Goal: Information Seeking & Learning: Learn about a topic

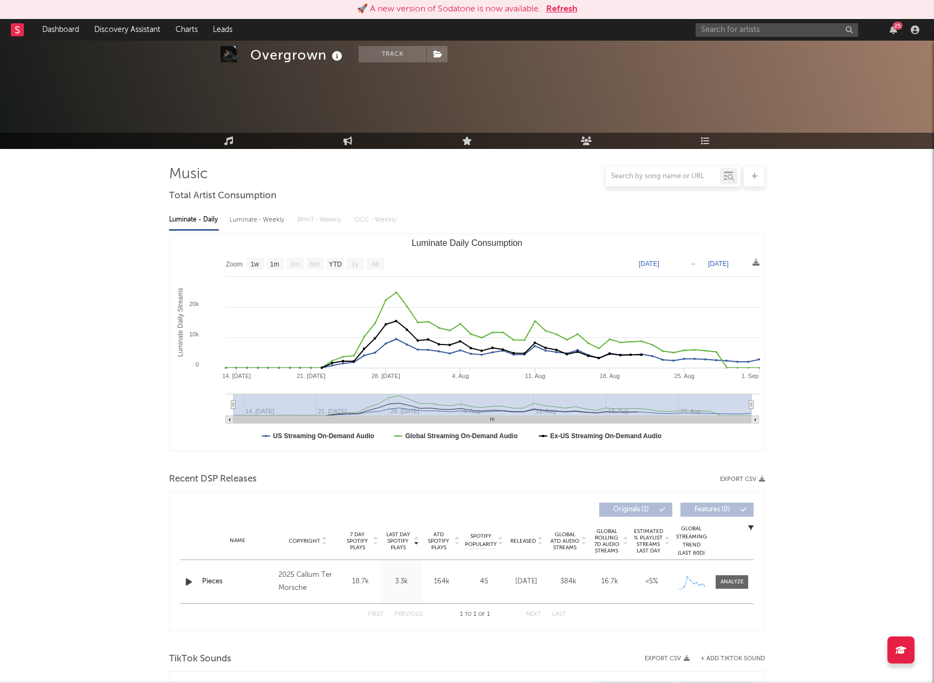
select select "1w"
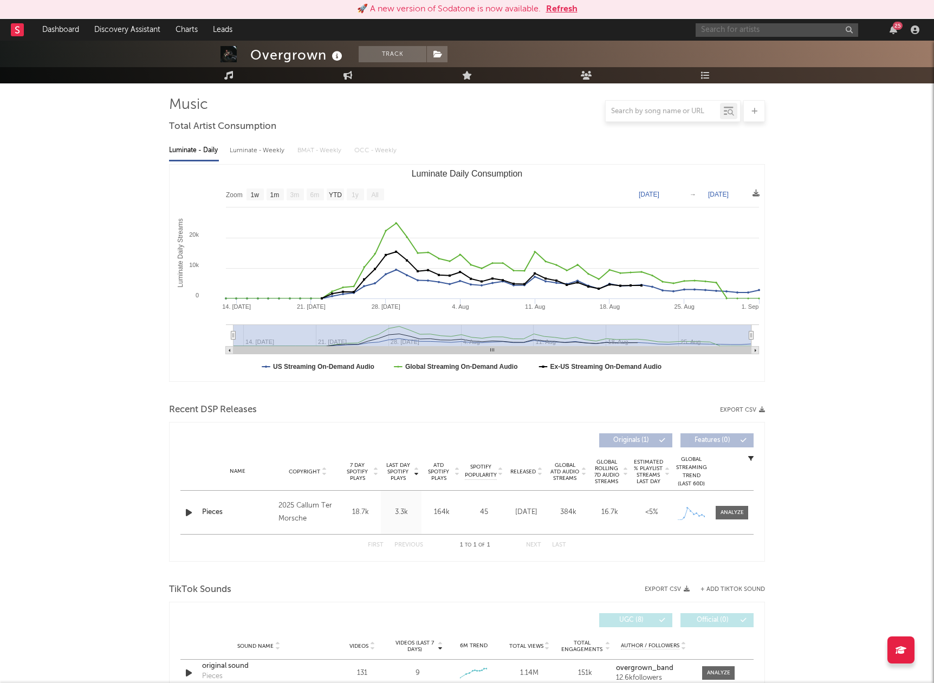
click at [715, 32] on input "text" at bounding box center [776, 30] width 162 height 14
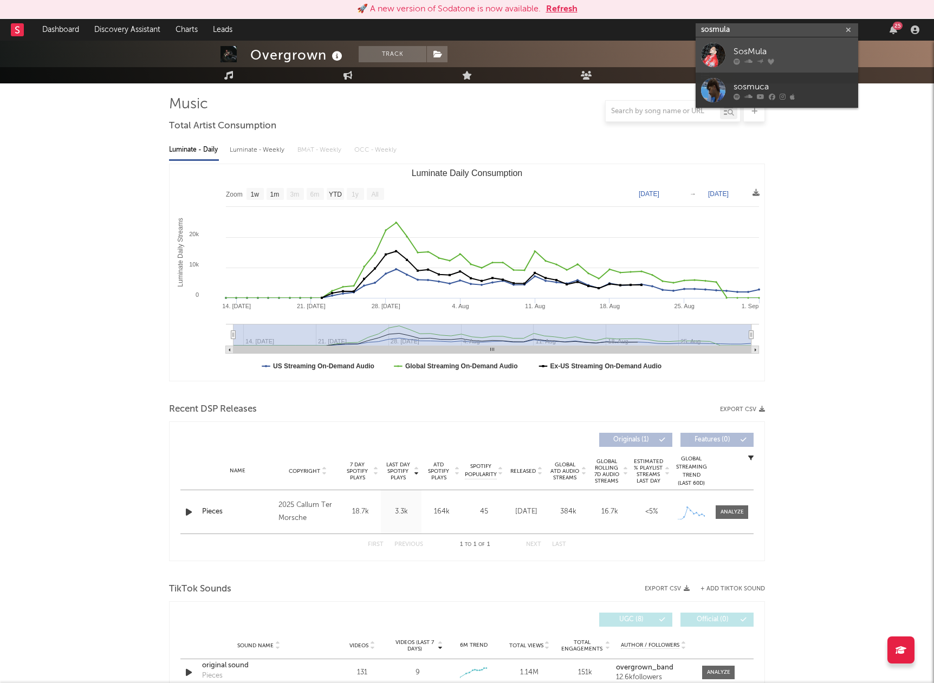
scroll to position [70, 0]
type input "sosmula"
click at [713, 58] on div at bounding box center [713, 55] width 24 height 24
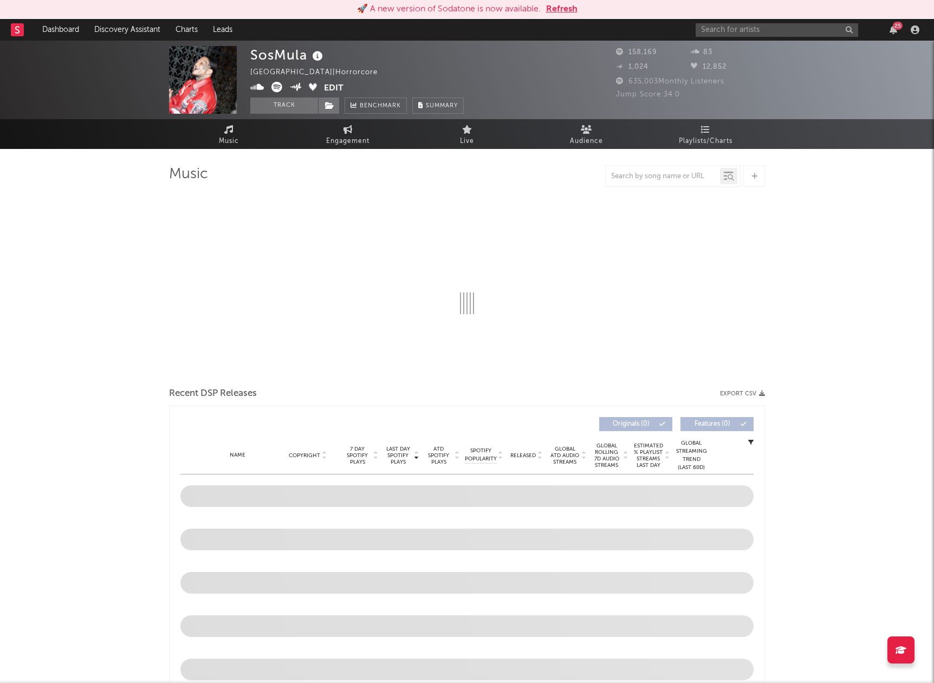
select select "6m"
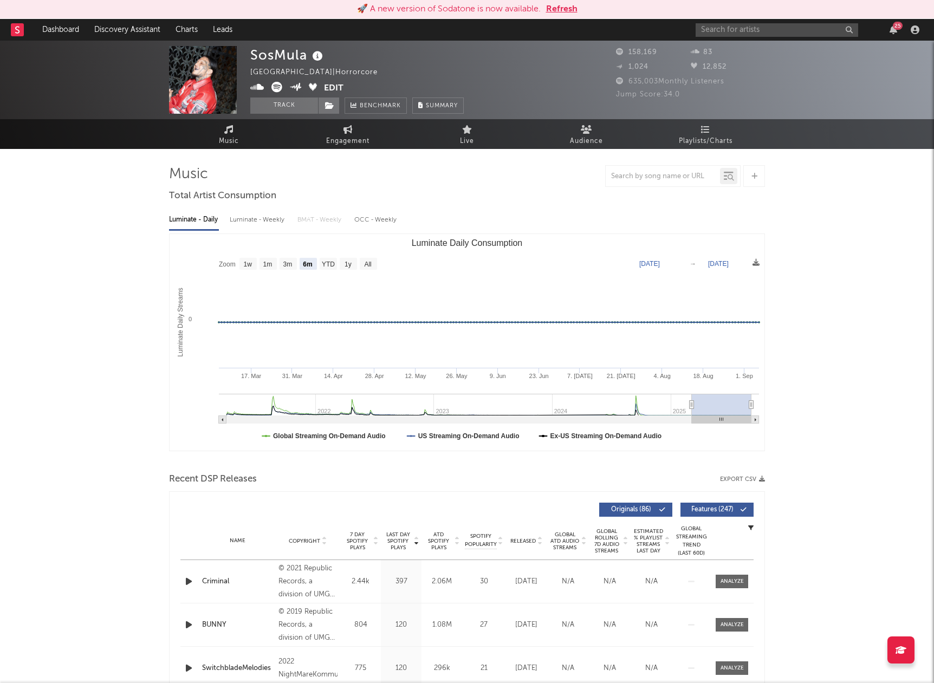
click at [337, 87] on button "Edit" at bounding box center [333, 89] width 19 height 14
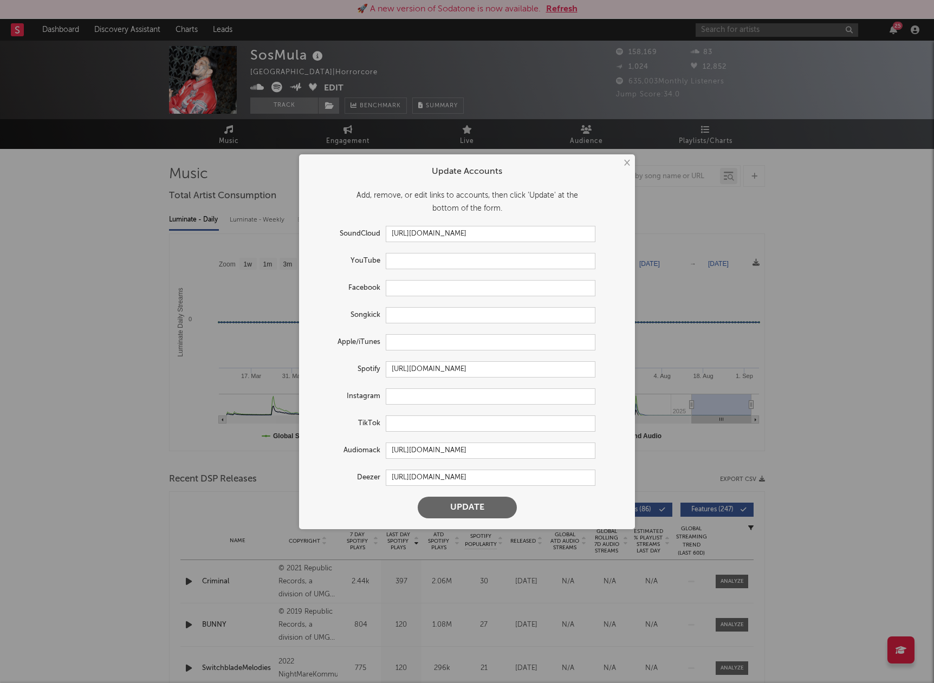
scroll to position [2, 0]
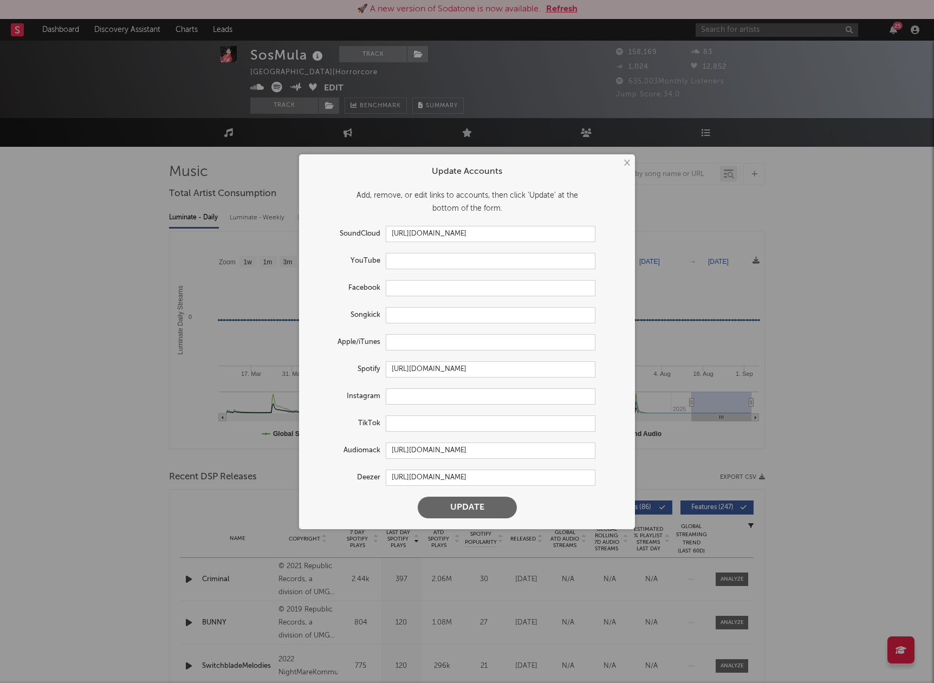
click at [623, 163] on button "×" at bounding box center [626, 163] width 12 height 12
